Goal: Find specific page/section: Find specific page/section

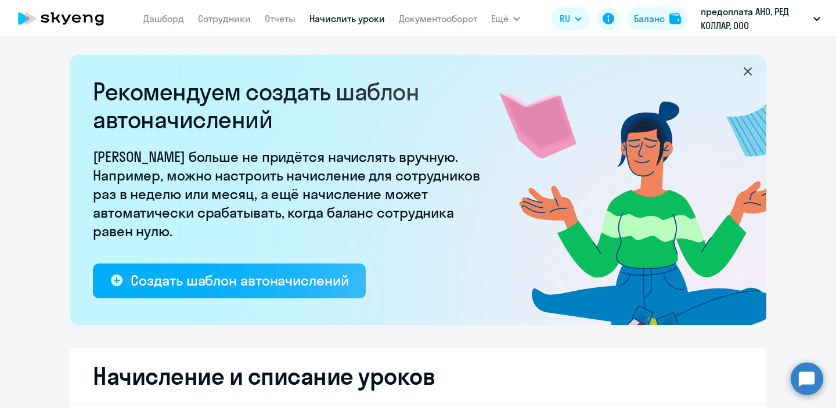
select select "10"
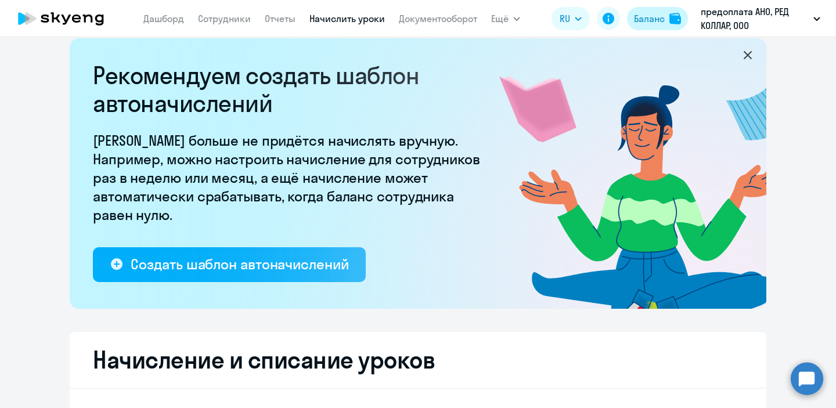
click at [648, 20] on div "Баланс" at bounding box center [649, 19] width 31 height 14
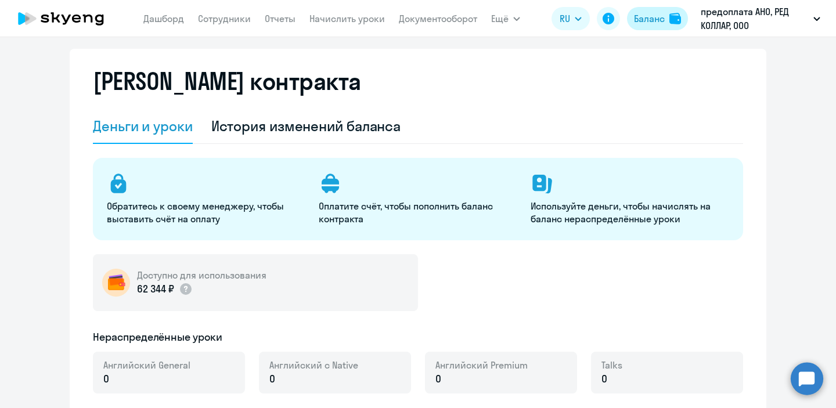
select select "english_adult_not_native_speaker"
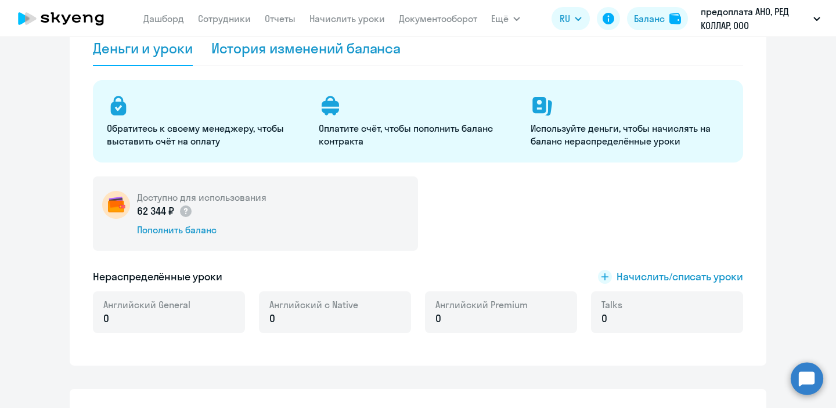
scroll to position [35, 0]
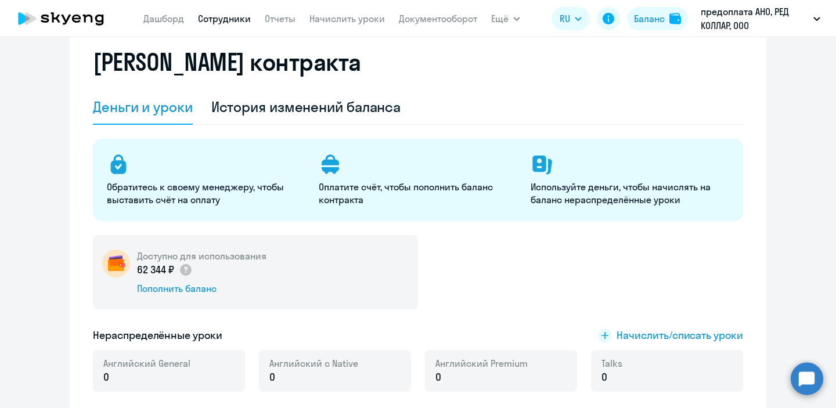
click at [222, 19] on link "Сотрудники" at bounding box center [224, 19] width 53 height 12
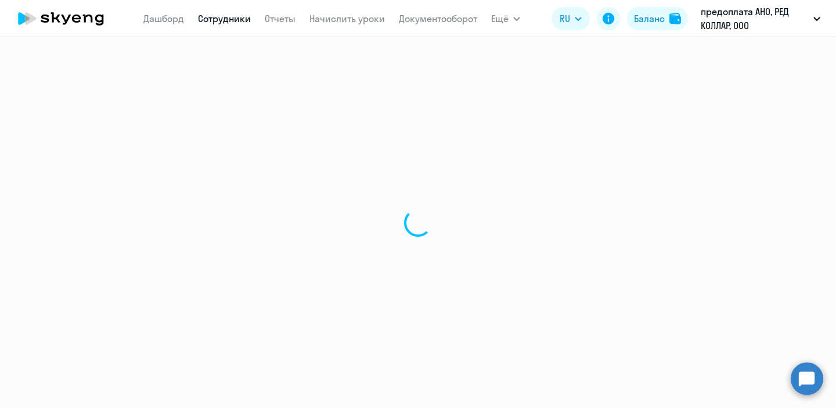
select select "30"
